Goal: Information Seeking & Learning: Learn about a topic

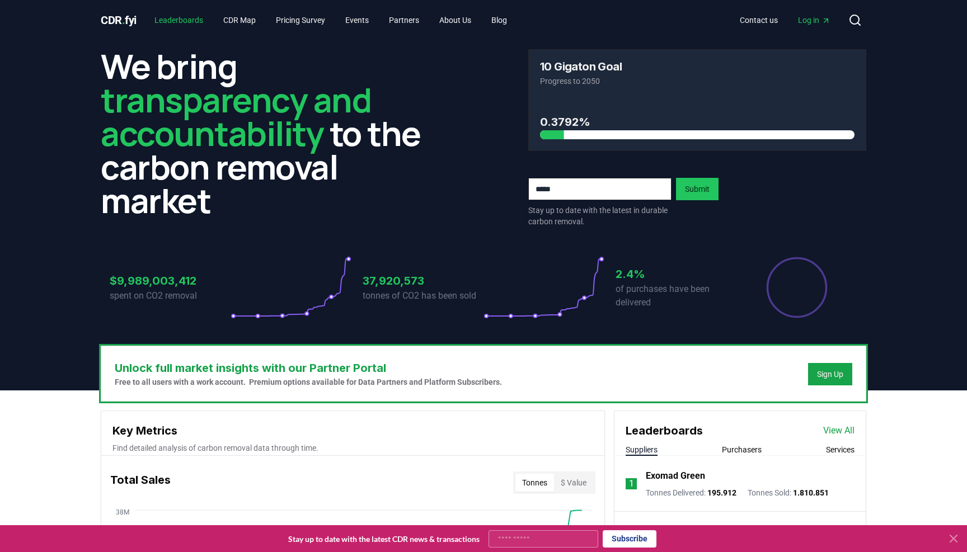
click at [178, 18] on link "Leaderboards" at bounding box center [178, 20] width 67 height 20
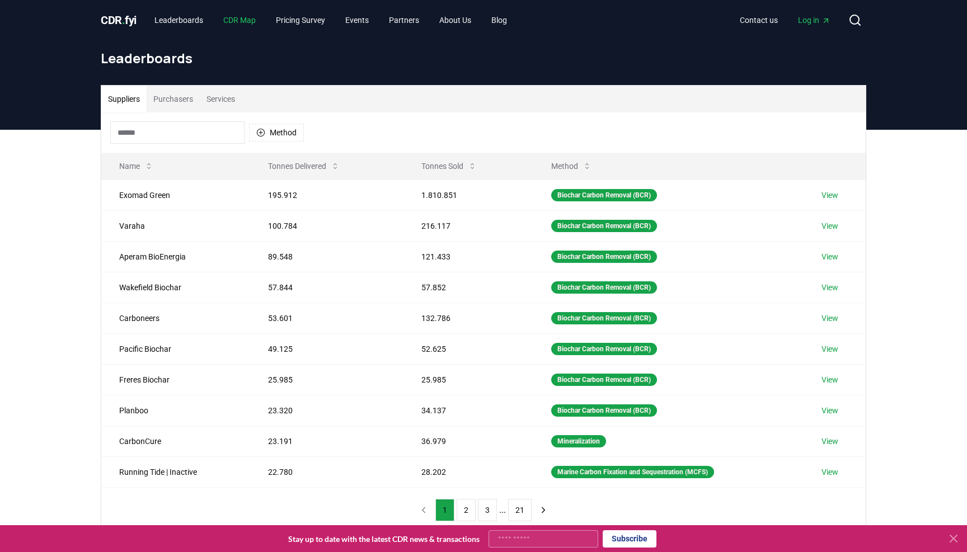
click at [238, 24] on link "CDR Map" at bounding box center [239, 20] width 50 height 20
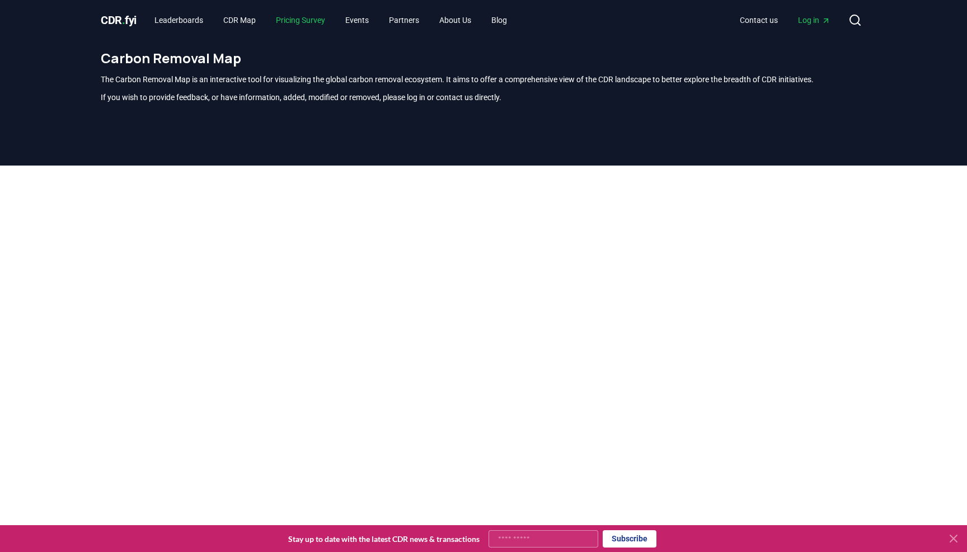
click at [309, 20] on link "Pricing Survey" at bounding box center [300, 20] width 67 height 20
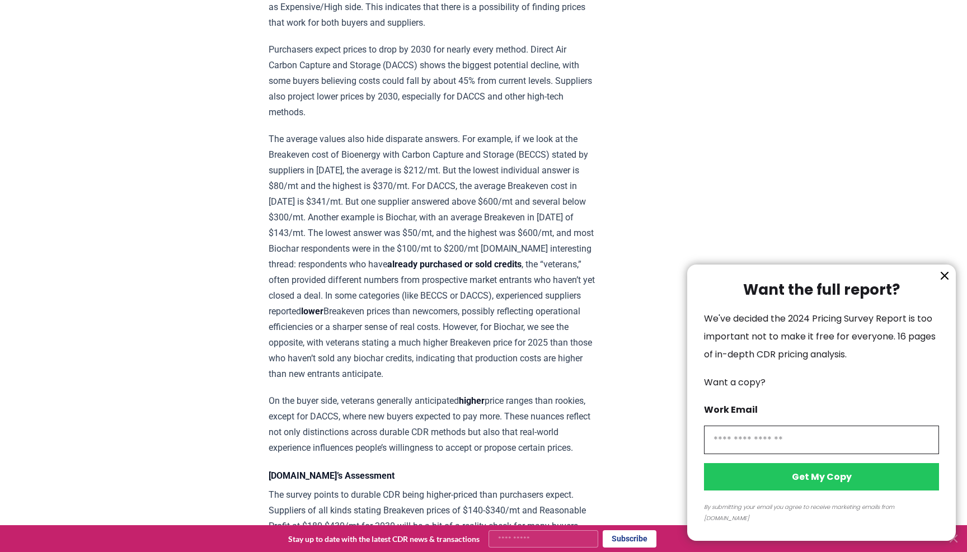
scroll to position [1351, 0]
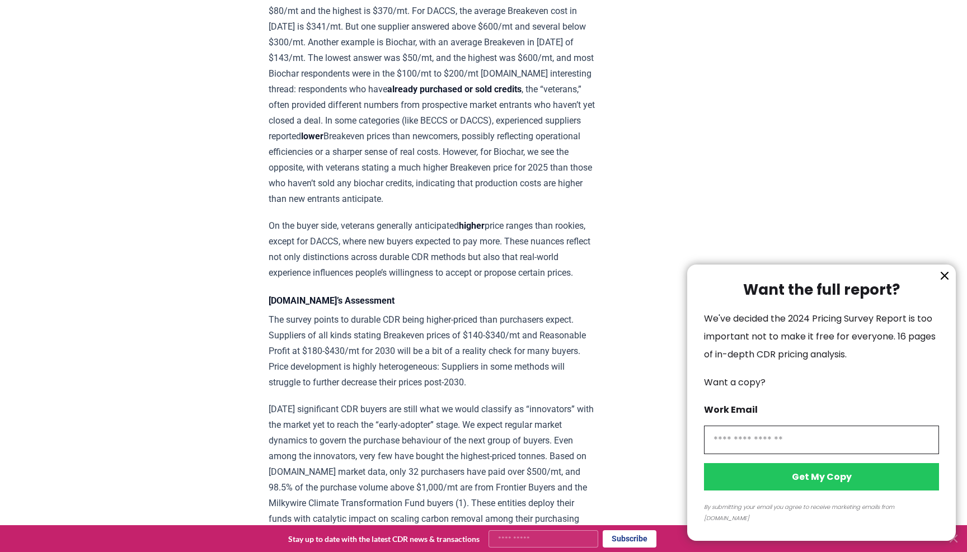
click at [942, 283] on icon "information" at bounding box center [944, 275] width 13 height 13
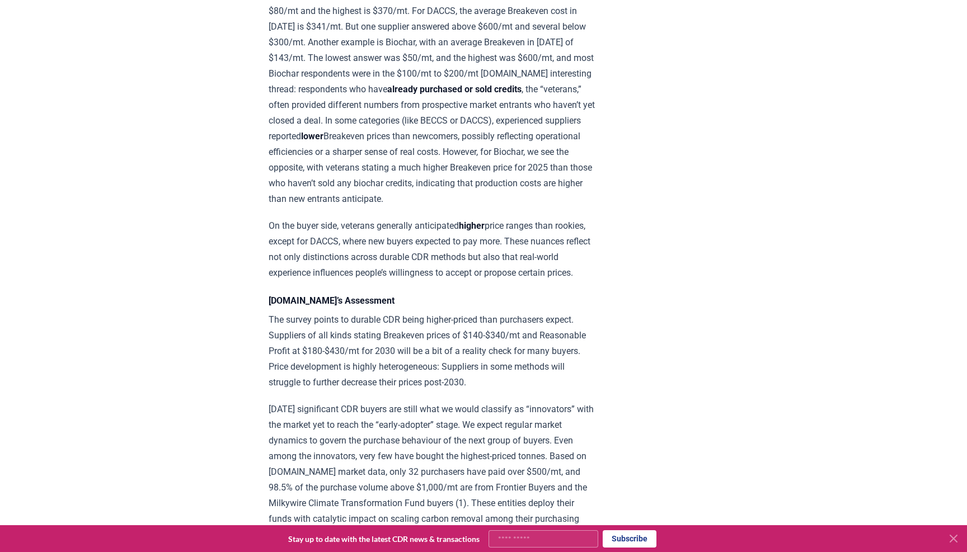
scroll to position [1519, 0]
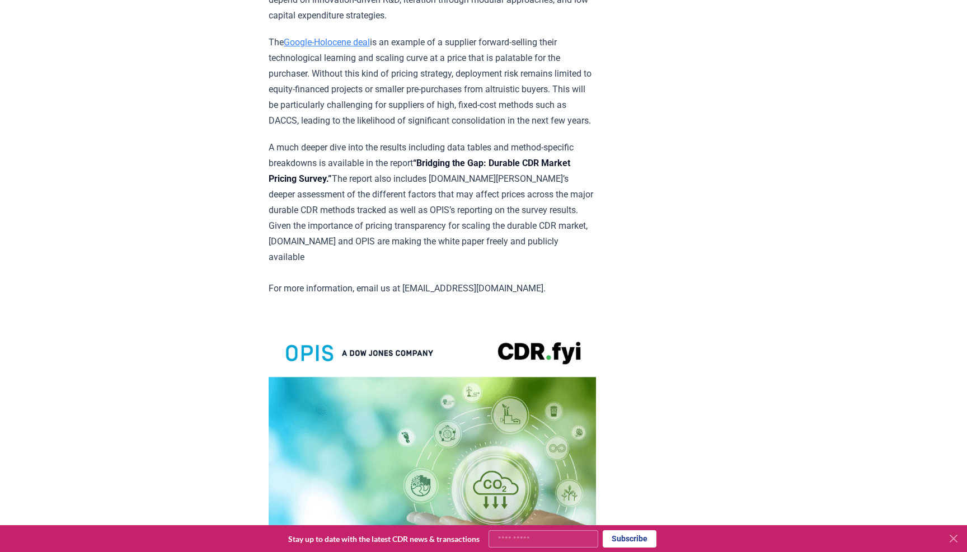
scroll to position [2113, 0]
